Goal: Navigation & Orientation: Find specific page/section

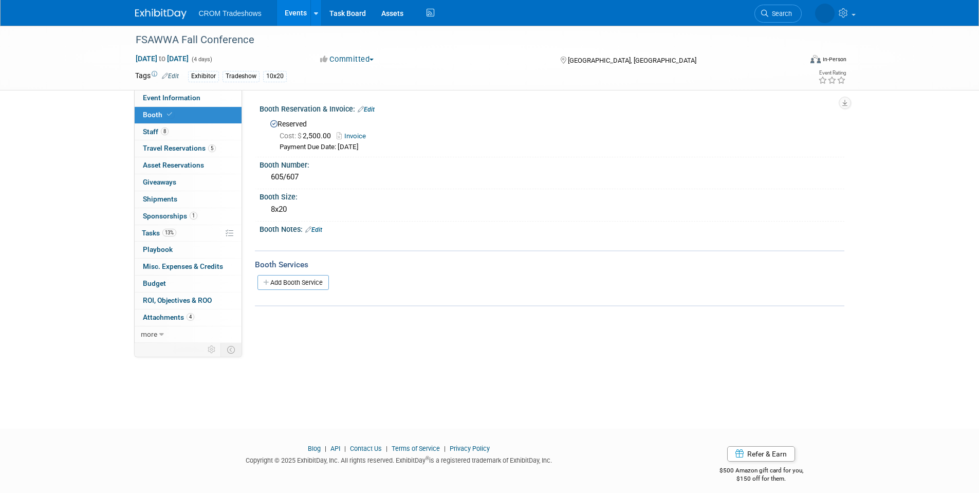
click at [297, 12] on link "Events" at bounding box center [296, 13] width 38 height 26
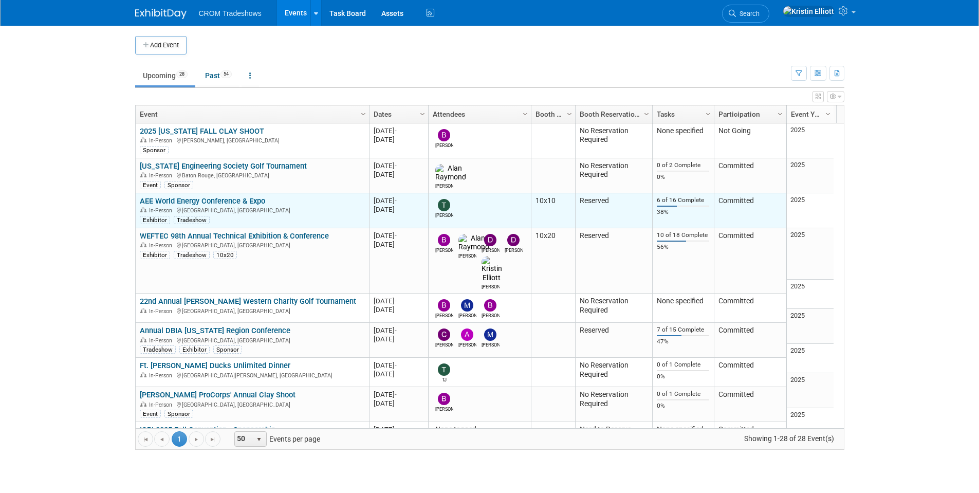
click at [204, 199] on link "AEE World Energy Conference & Expo" at bounding box center [202, 200] width 125 height 9
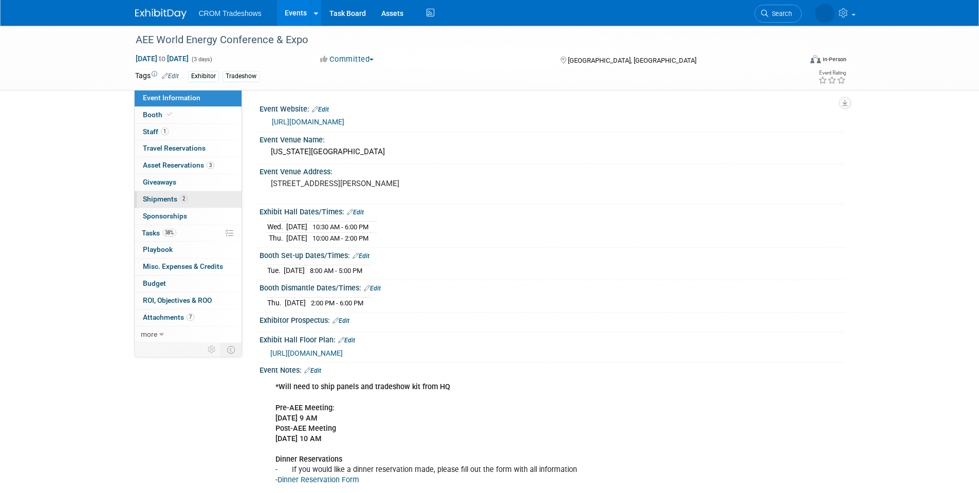
click at [179, 201] on span "Shipments 2" at bounding box center [165, 199] width 45 height 8
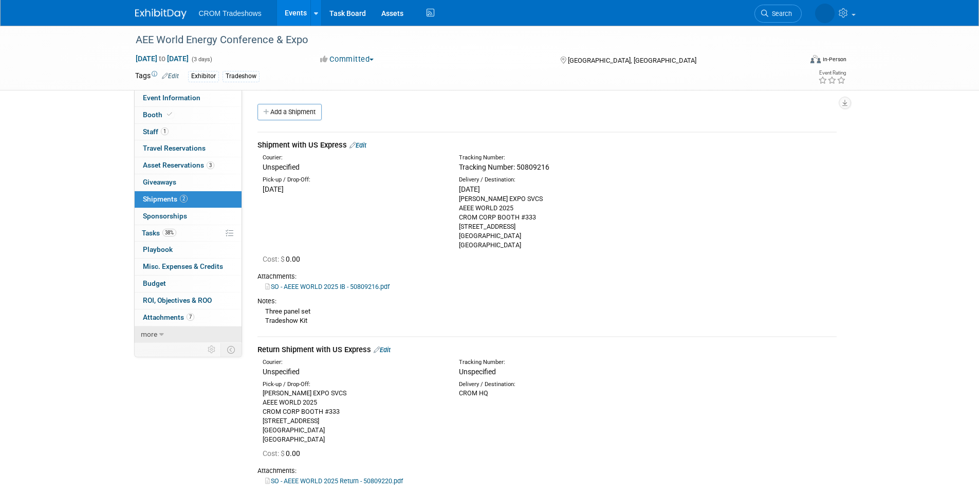
click at [171, 331] on link "more" at bounding box center [188, 334] width 107 height 16
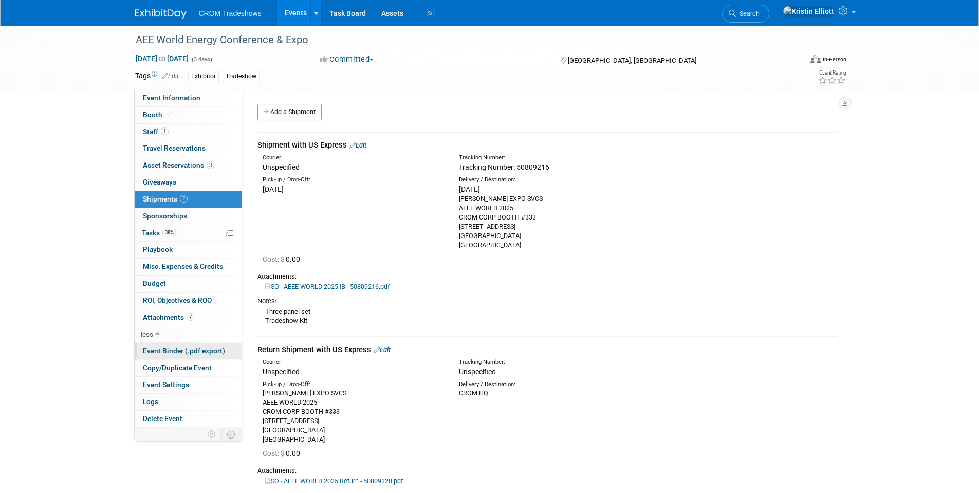
click at [213, 352] on span "Event Binder (.pdf export)" at bounding box center [184, 350] width 82 height 8
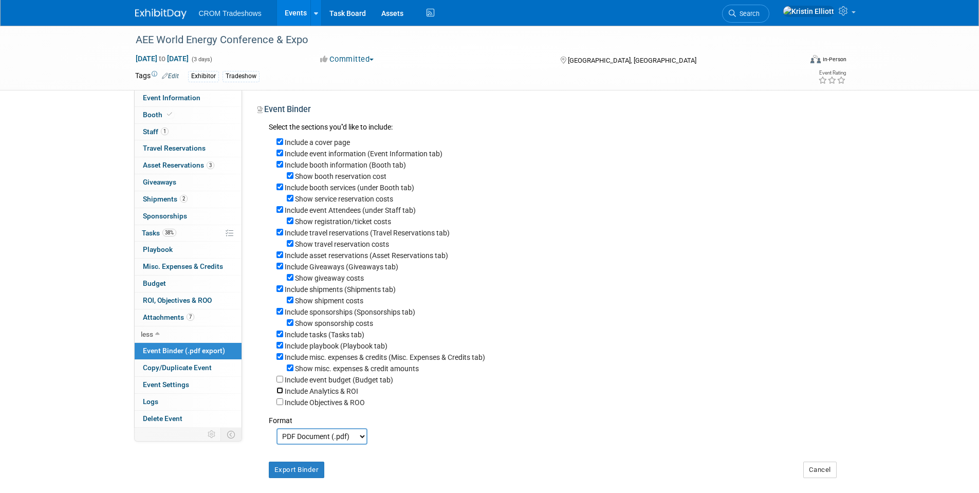
click at [280, 394] on input "Include Analytics & ROI" at bounding box center [280, 390] width 7 height 7
checkbox input "true"
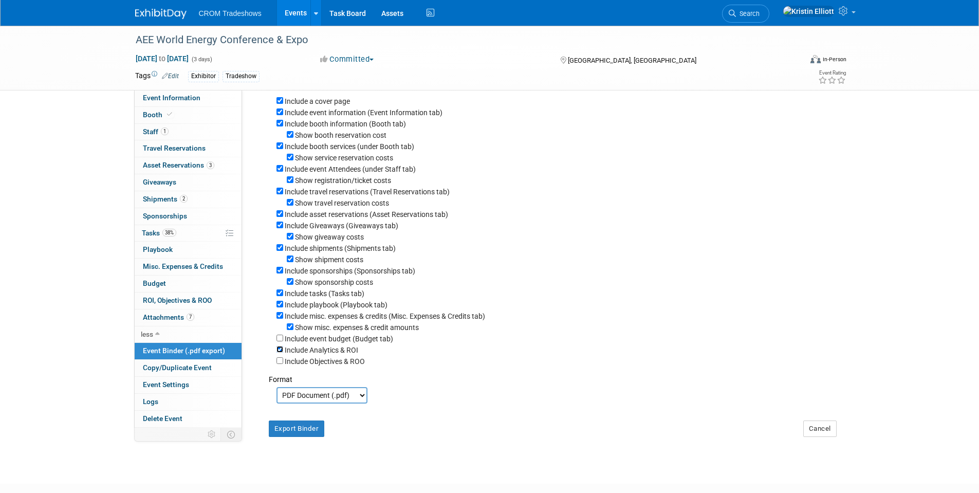
scroll to position [103, 0]
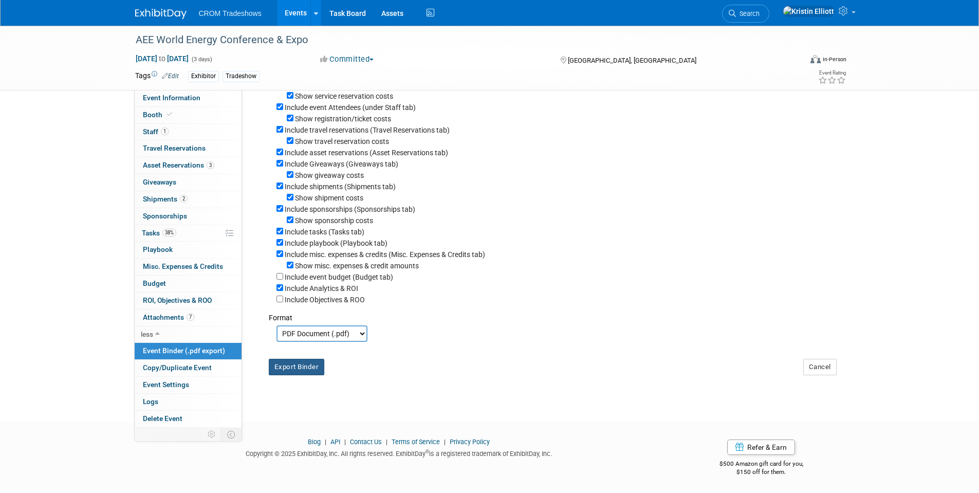
click at [296, 375] on button "Export Binder" at bounding box center [297, 367] width 56 height 16
click at [182, 230] on link "38% Tasks 38%" at bounding box center [188, 233] width 107 height 16
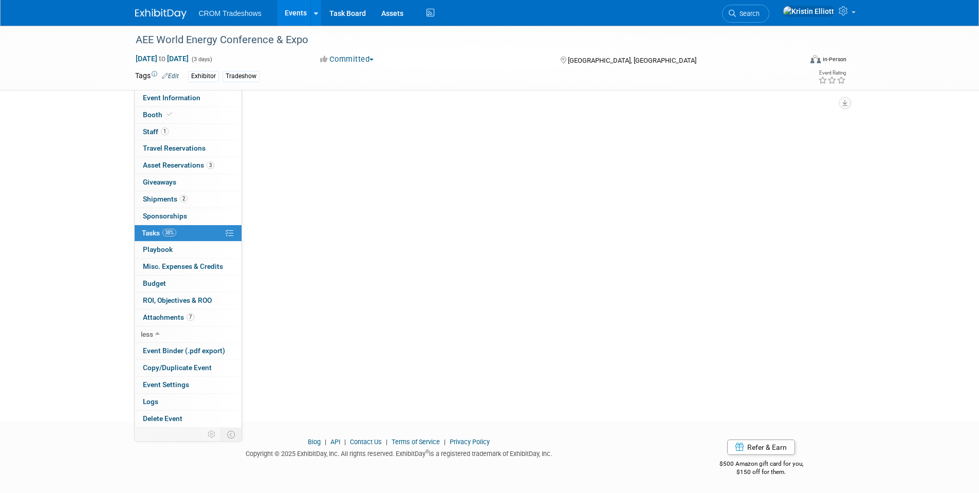
scroll to position [0, 0]
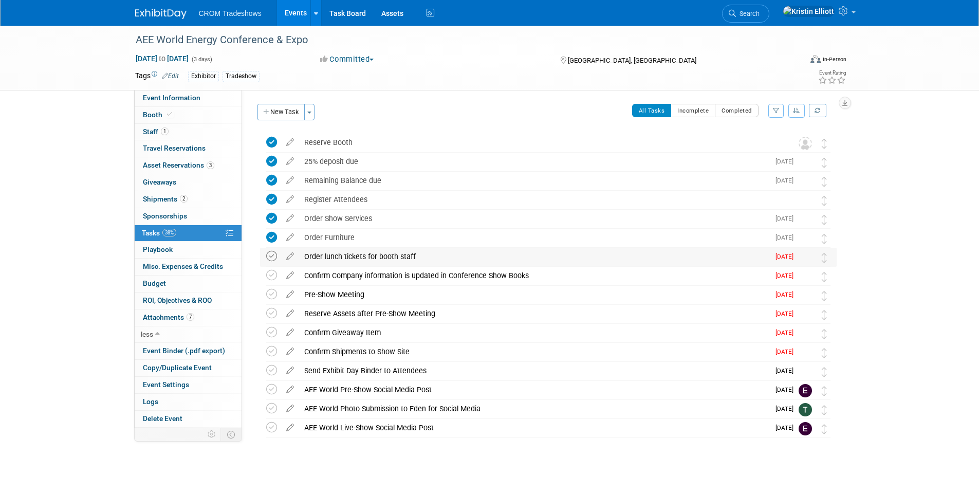
click at [269, 258] on icon at bounding box center [271, 256] width 11 height 11
click at [269, 276] on icon at bounding box center [271, 275] width 11 height 11
click at [273, 295] on icon at bounding box center [271, 294] width 11 height 11
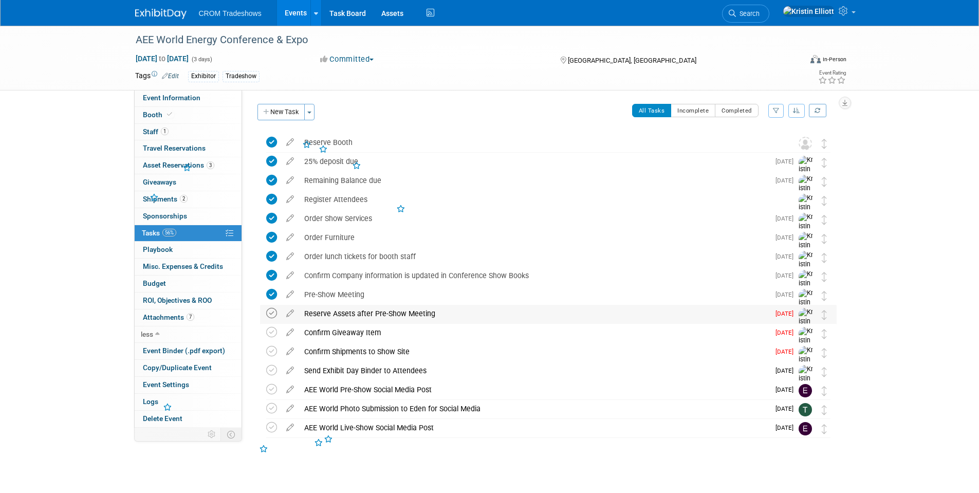
click at [270, 314] on icon at bounding box center [271, 313] width 11 height 11
click at [272, 328] on icon at bounding box center [271, 332] width 11 height 11
click at [270, 351] on icon at bounding box center [271, 351] width 11 height 11
click at [274, 373] on icon at bounding box center [271, 370] width 11 height 11
click at [299, 7] on link "Events" at bounding box center [296, 13] width 38 height 26
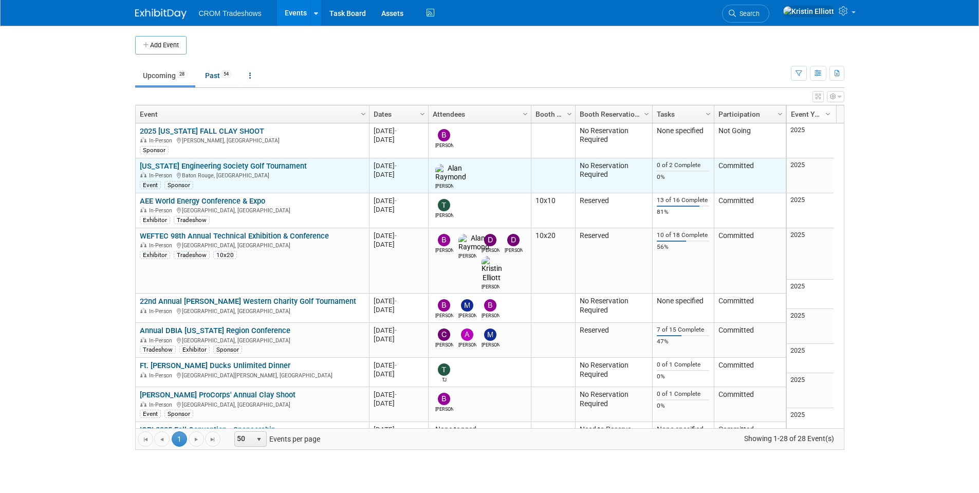
click at [229, 167] on link "[US_STATE] Engineering Society Golf Tournament" at bounding box center [223, 165] width 167 height 9
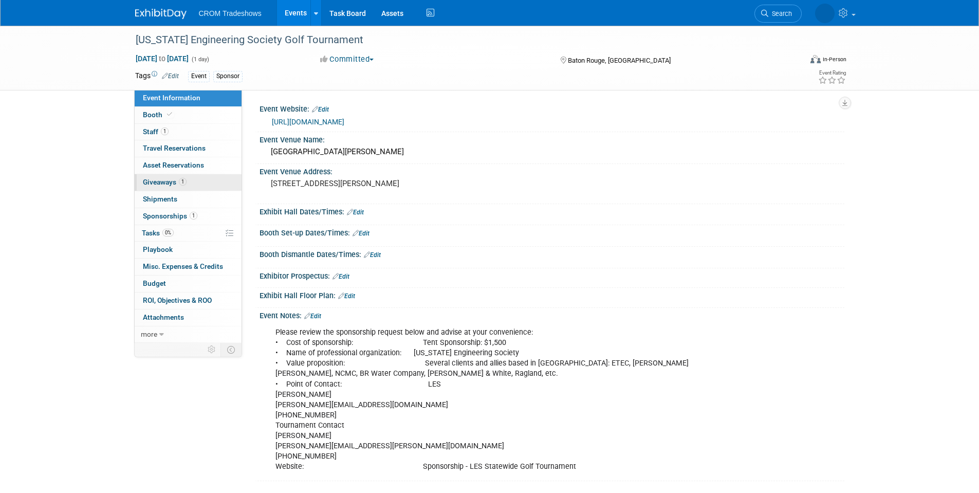
click at [182, 183] on span "1" at bounding box center [183, 182] width 8 height 8
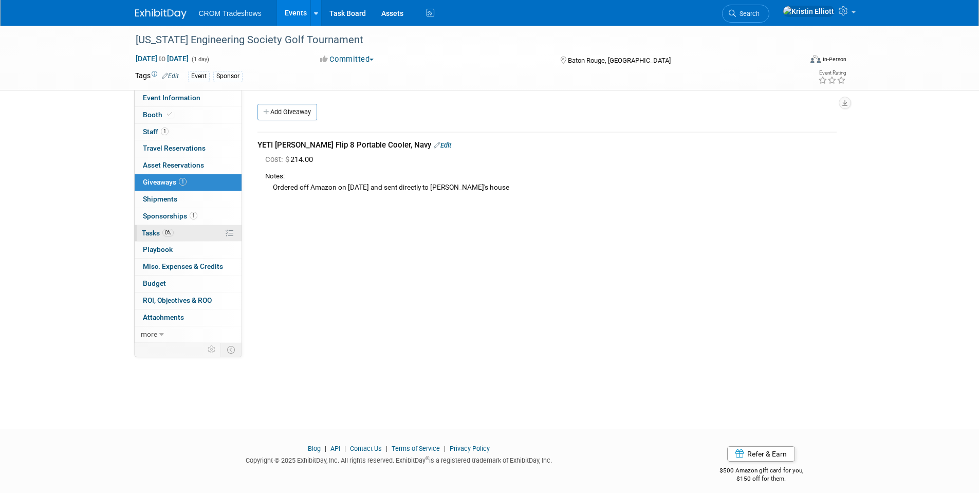
click at [175, 235] on link "0% Tasks 0%" at bounding box center [188, 233] width 107 height 16
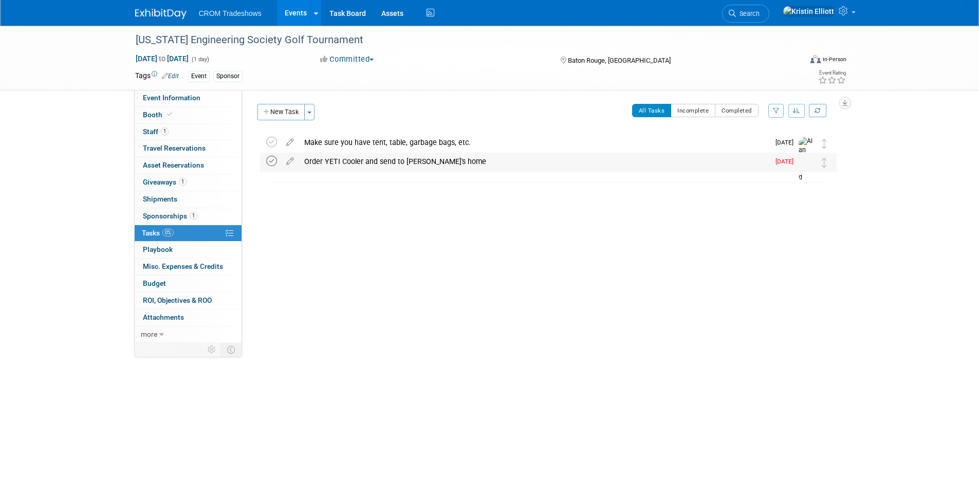
click at [273, 163] on icon at bounding box center [271, 161] width 11 height 11
click at [175, 99] on span "Event Information" at bounding box center [172, 98] width 58 height 8
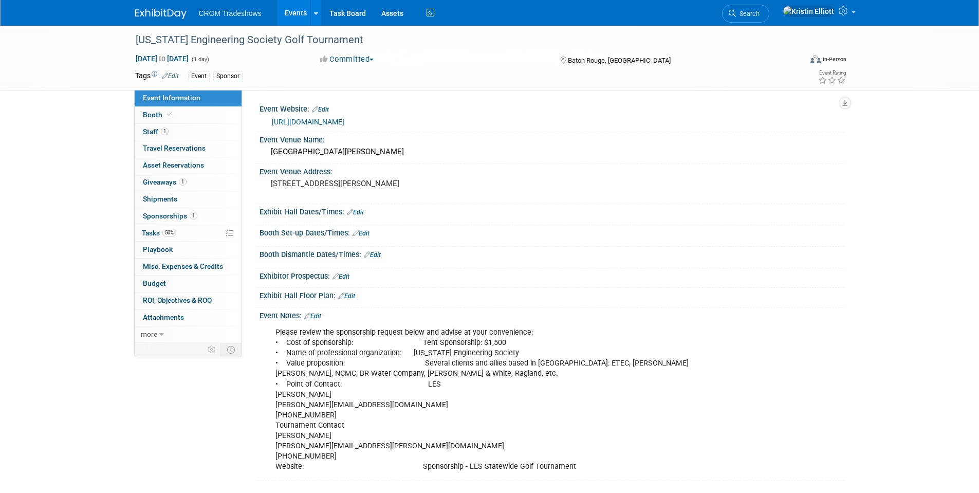
click at [288, 11] on link "Events" at bounding box center [296, 13] width 38 height 26
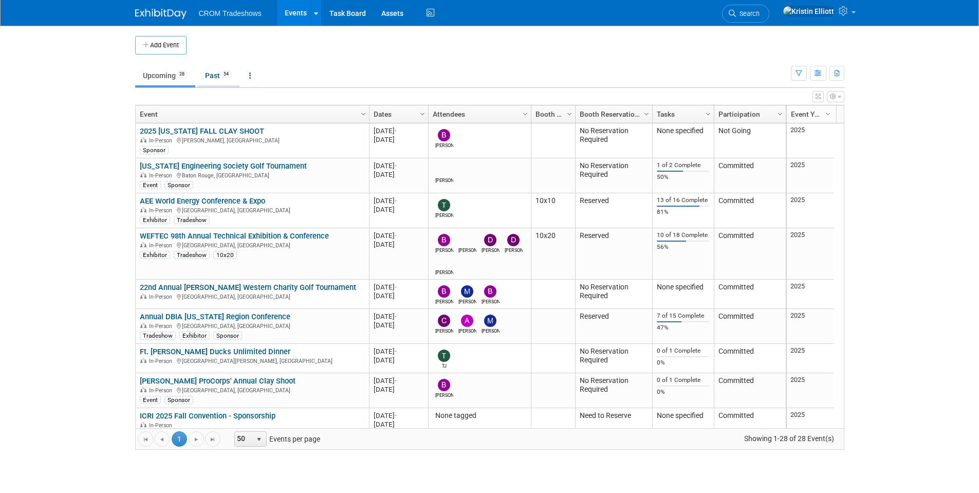
click at [230, 75] on span "54" at bounding box center [226, 74] width 11 height 8
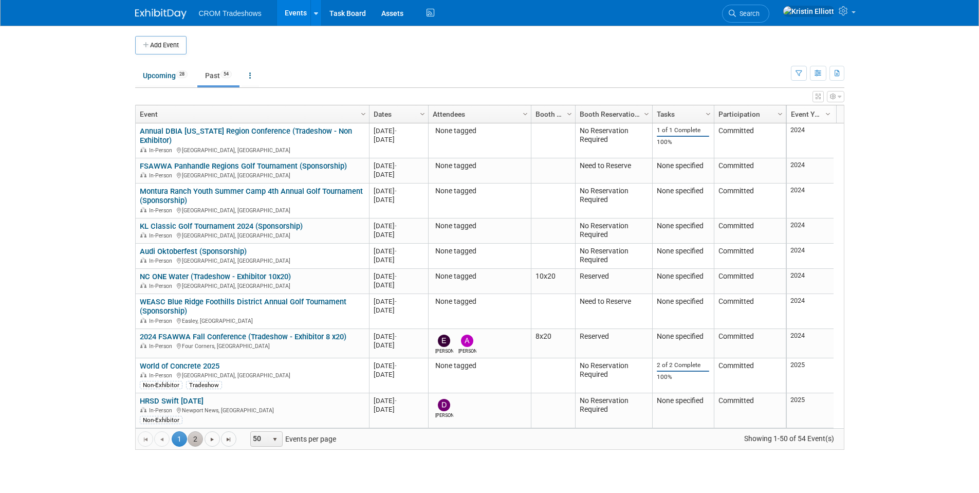
click at [190, 436] on link "2" at bounding box center [195, 438] width 15 height 15
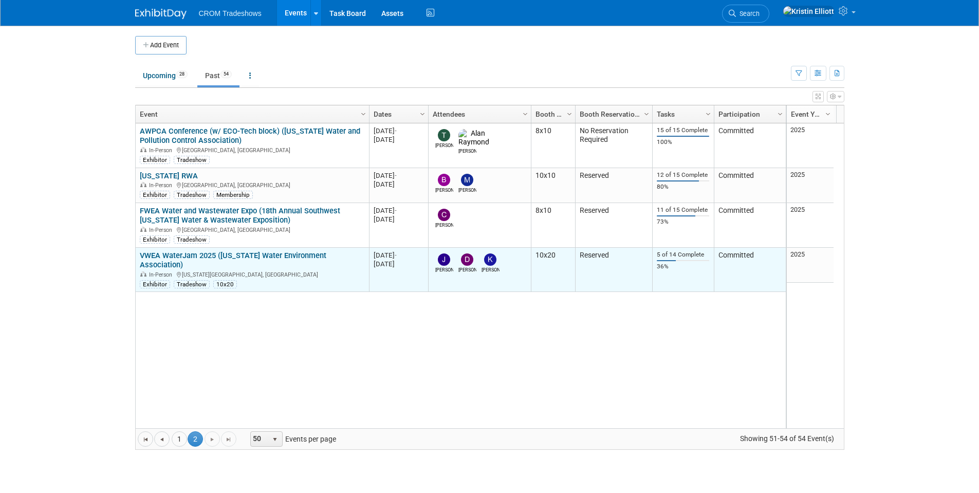
click at [186, 255] on link "VWEA WaterJam 2025 ([US_STATE] Water Environment Association)" at bounding box center [233, 260] width 187 height 19
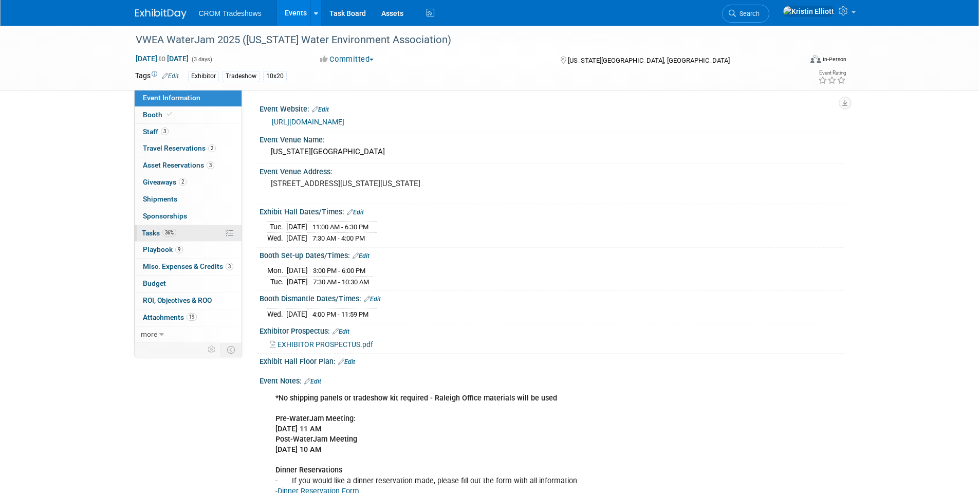
click at [164, 234] on span "36%" at bounding box center [169, 233] width 14 height 8
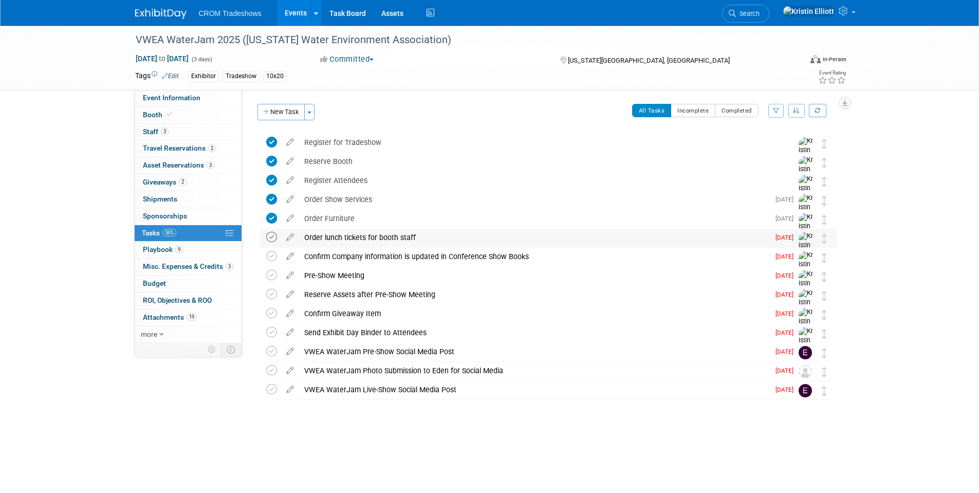
click at [270, 237] on icon at bounding box center [271, 237] width 11 height 11
click at [268, 252] on icon at bounding box center [271, 256] width 11 height 11
click at [268, 278] on icon at bounding box center [271, 275] width 11 height 11
click at [268, 297] on icon at bounding box center [271, 294] width 11 height 11
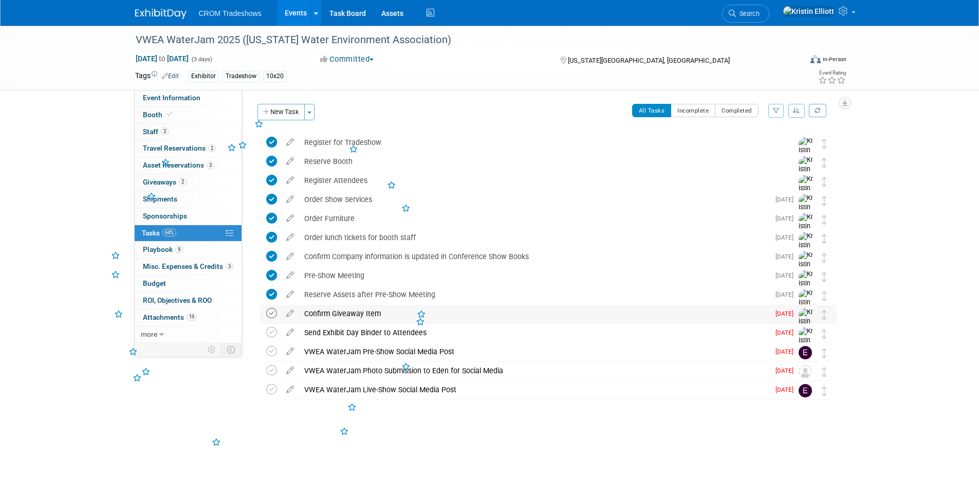
click at [270, 316] on icon at bounding box center [271, 313] width 11 height 11
click at [270, 335] on icon at bounding box center [271, 332] width 11 height 11
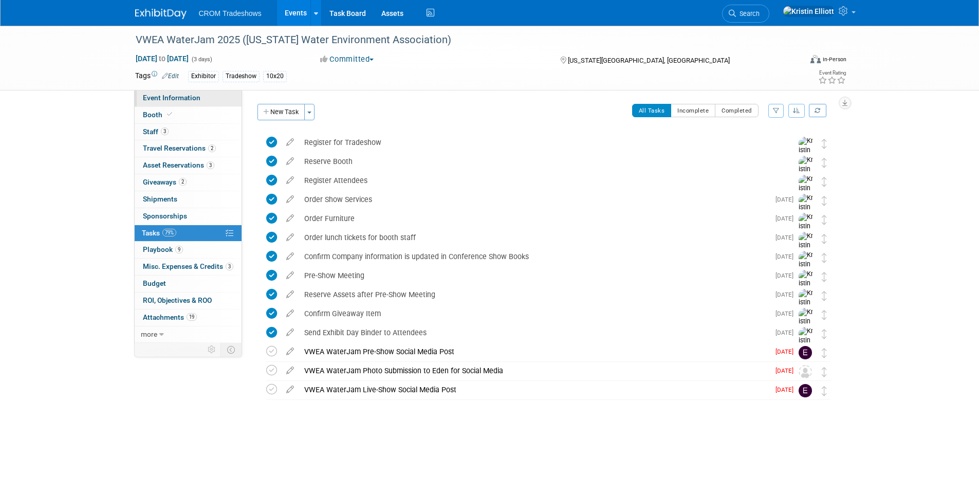
click at [185, 97] on span "Event Information" at bounding box center [172, 98] width 58 height 8
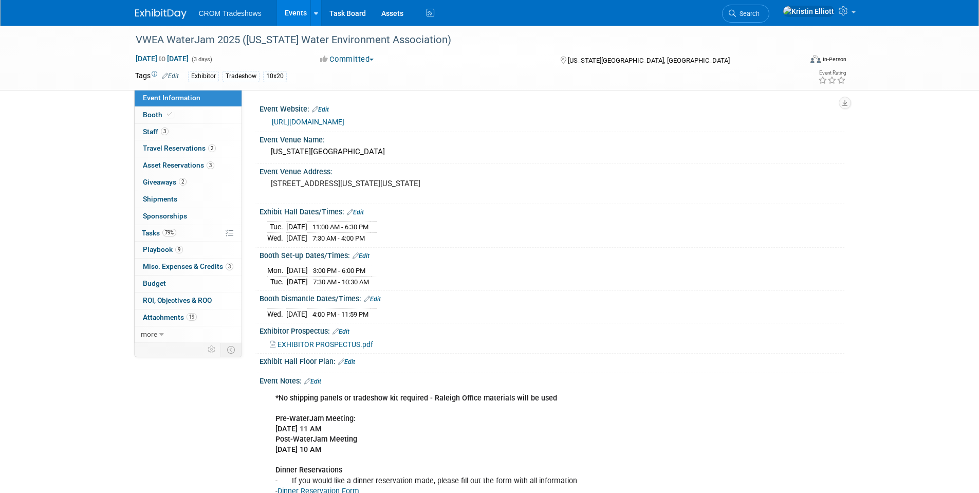
click at [104, 323] on div "VWEA WaterJam 2025 (Virginia Water Environment Association) Sep 8, 2025 to Sep …" at bounding box center [489, 312] width 979 height 573
click at [291, 12] on link "Events" at bounding box center [296, 13] width 38 height 26
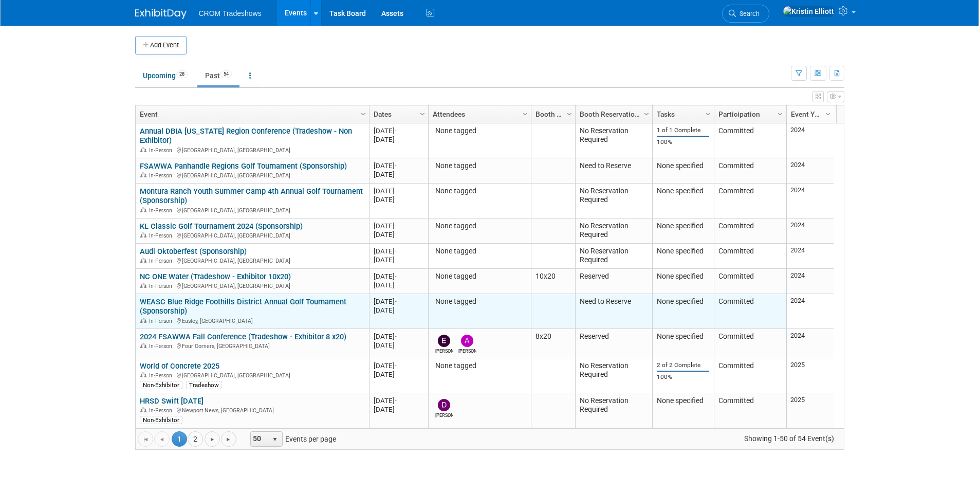
scroll to position [185, 0]
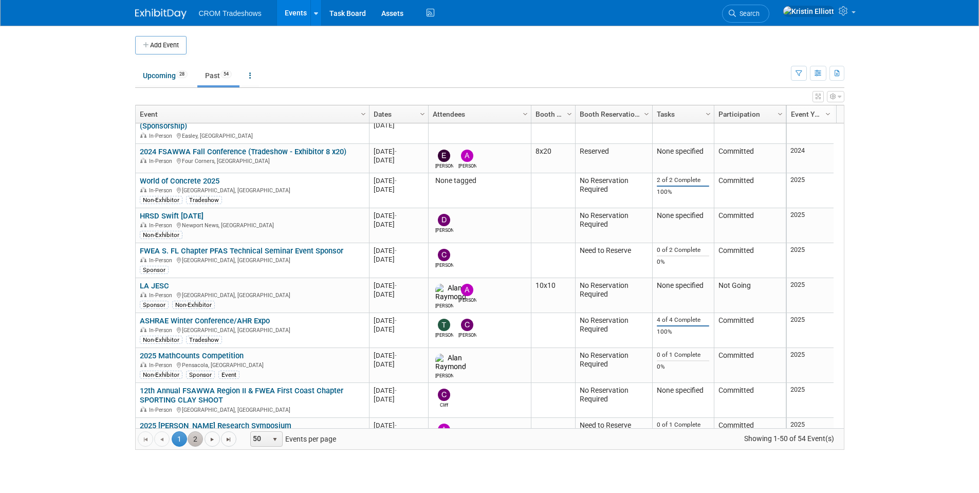
click at [199, 432] on link "2" at bounding box center [195, 438] width 15 height 15
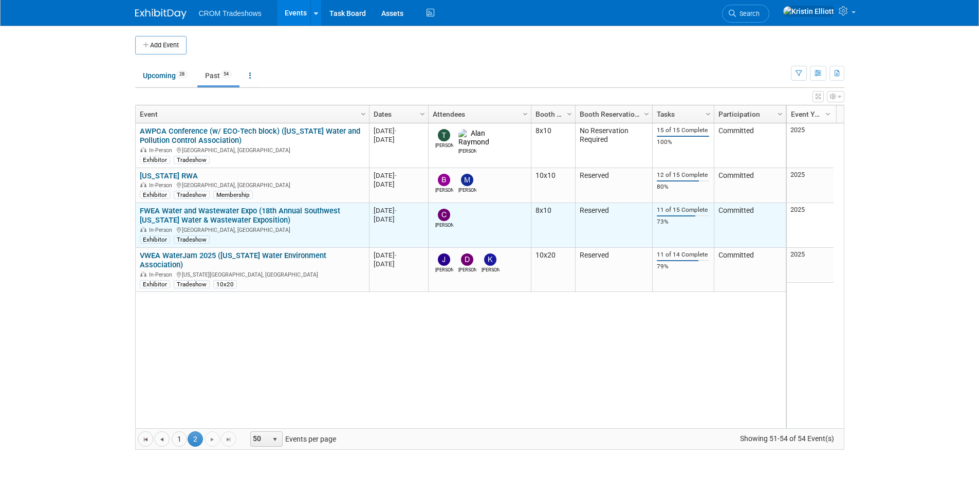
click at [220, 211] on link "FWEA Water and Wastewater Expo (18th Annual Southwest [US_STATE] Water & Wastew…" at bounding box center [240, 215] width 200 height 19
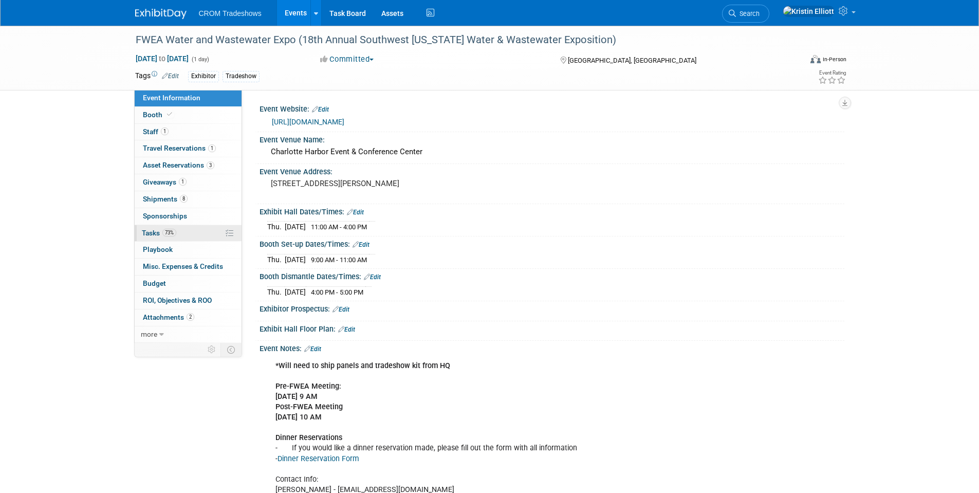
click at [183, 234] on link "73% Tasks 73%" at bounding box center [188, 233] width 107 height 16
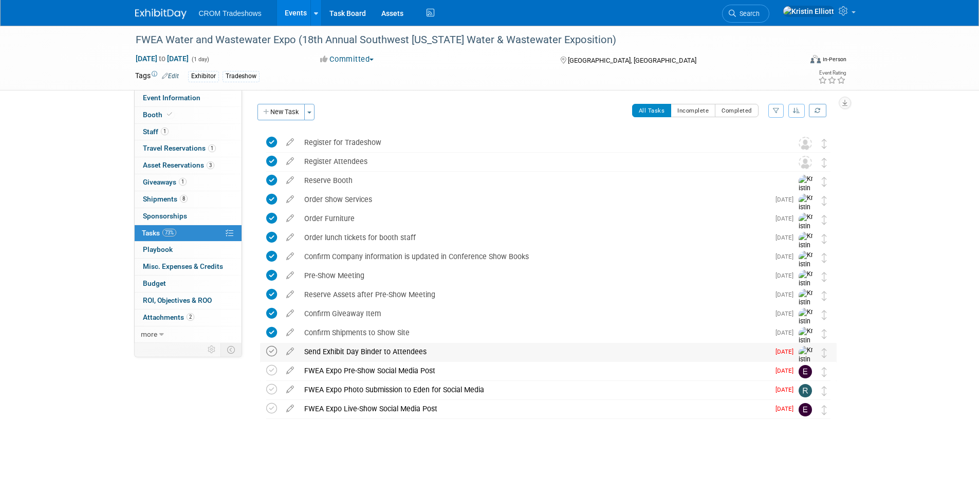
click at [273, 350] on icon at bounding box center [271, 351] width 11 height 11
click at [293, 18] on link "Events" at bounding box center [296, 13] width 38 height 26
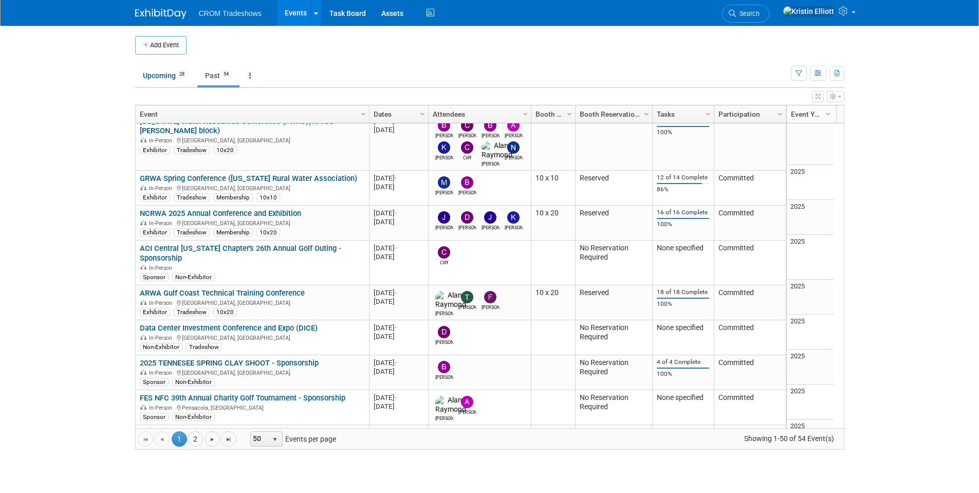
scroll to position [1451, 0]
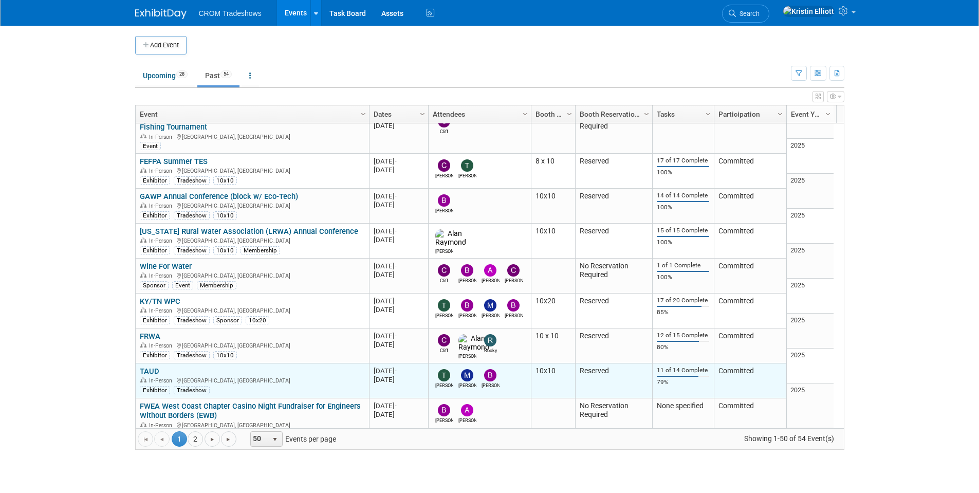
click at [159, 366] on link "TAUD" at bounding box center [150, 370] width 20 height 9
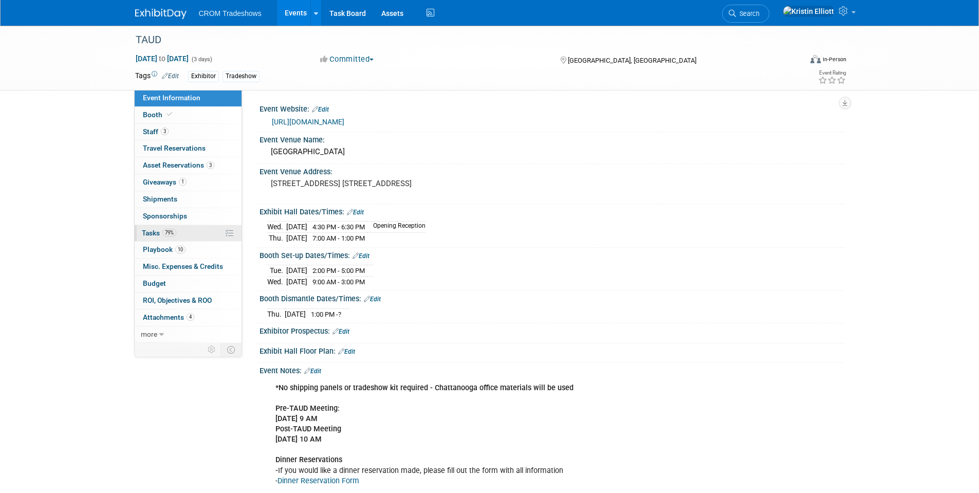
click at [179, 227] on link "79% Tasks 79%" at bounding box center [188, 233] width 107 height 16
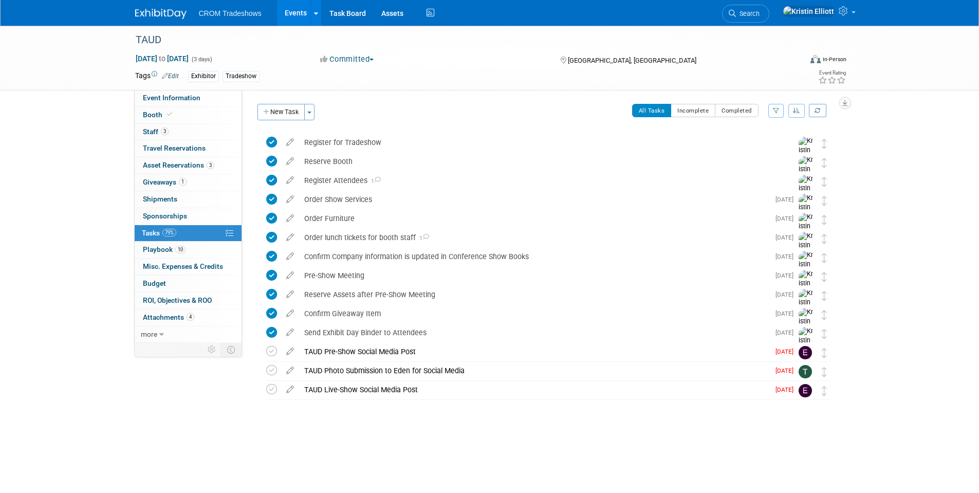
click at [289, 13] on link "Events" at bounding box center [296, 13] width 38 height 26
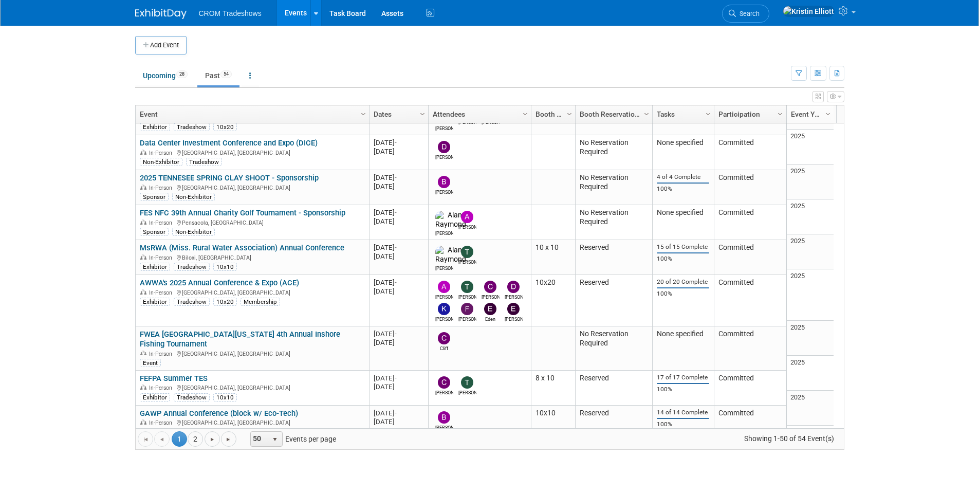
scroll to position [1451, 0]
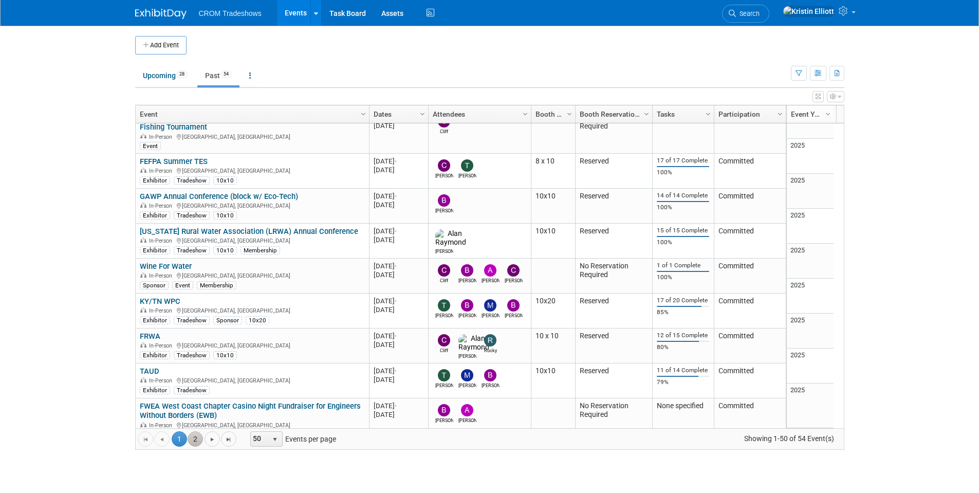
click at [196, 438] on link "2" at bounding box center [195, 438] width 15 height 15
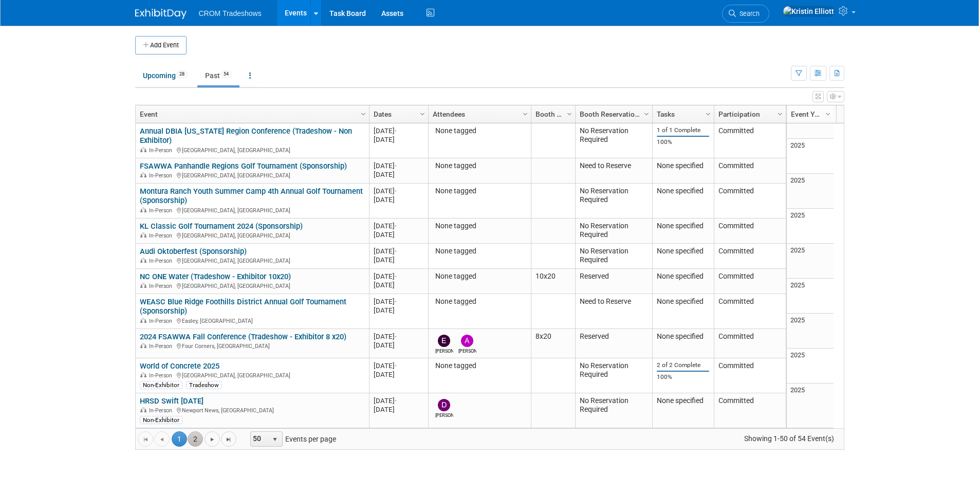
scroll to position [0, 0]
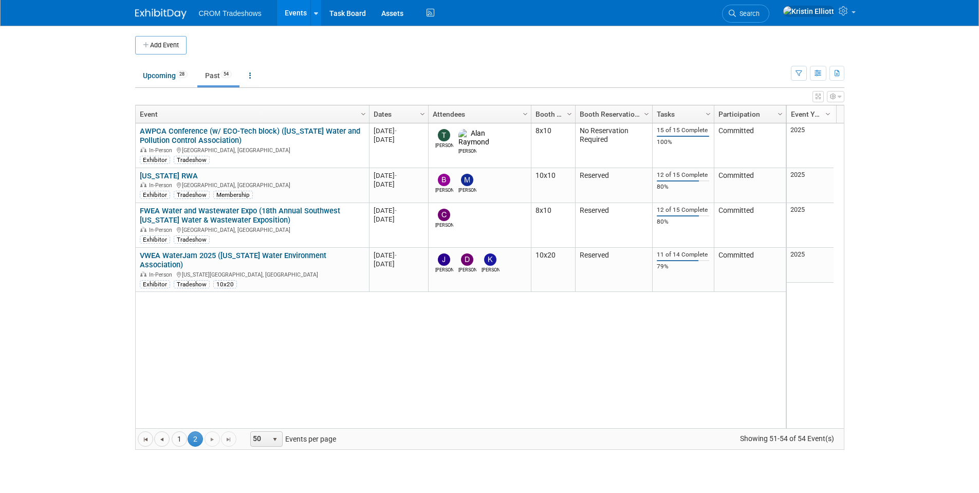
click at [217, 61] on td "Upcoming 28 Past 54 All Events 82 Past and Upcoming Grouped Annually Events gro…" at bounding box center [463, 70] width 656 height 33
click at [217, 80] on link "Past 54" at bounding box center [218, 76] width 42 height 20
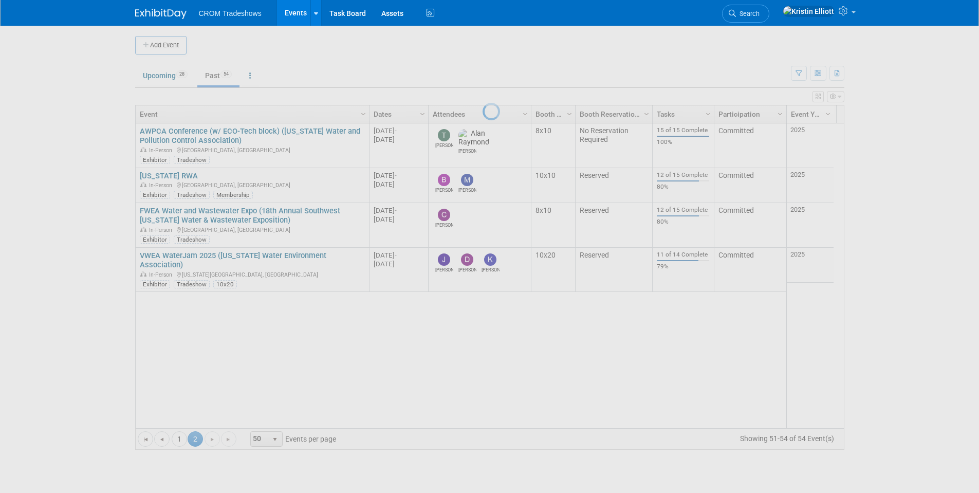
click at [483, 79] on div at bounding box center [490, 246] width 14 height 493
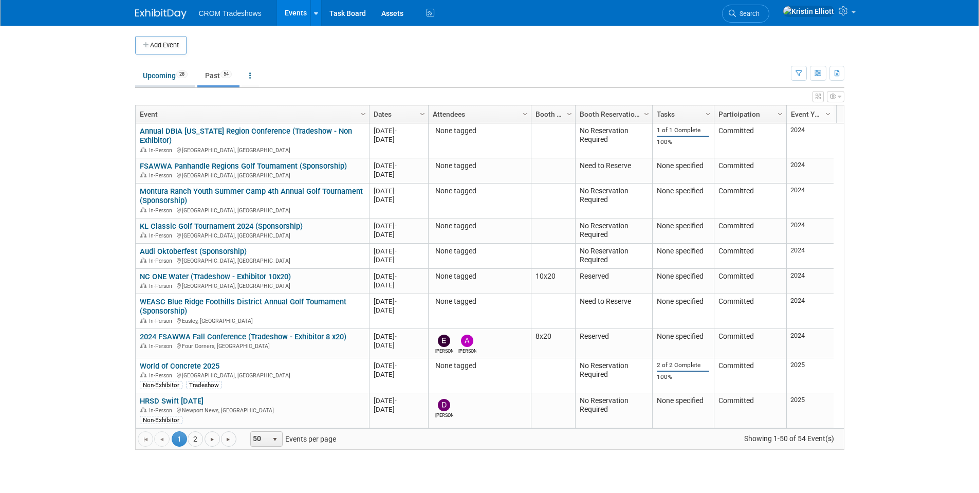
click at [151, 71] on link "Upcoming 28" at bounding box center [165, 76] width 60 height 20
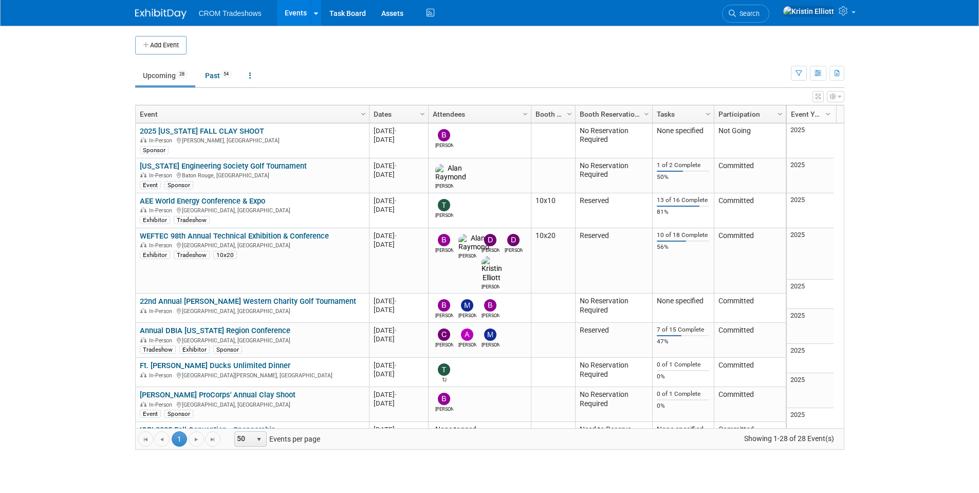
click at [118, 191] on body "CROM Tradeshows Events Add Event Bulk Upload Events Shareable Event Boards Rece…" at bounding box center [489, 246] width 979 height 493
click at [60, 206] on body "CROM Tradeshows Events Add Event Bulk Upload Events Shareable Event Boards Rece…" at bounding box center [489, 246] width 979 height 493
